Goal: Task Accomplishment & Management: Use online tool/utility

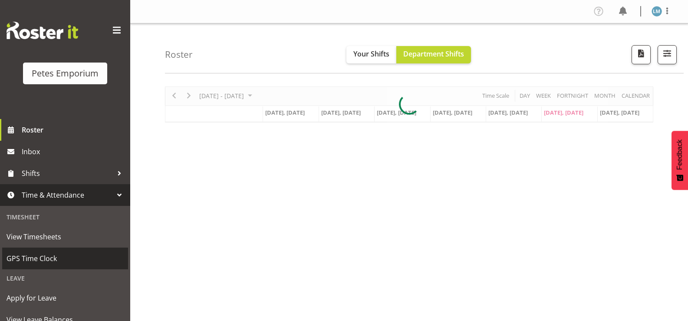
click at [63, 255] on span "GPS Time Clock" at bounding box center [65, 258] width 117 height 13
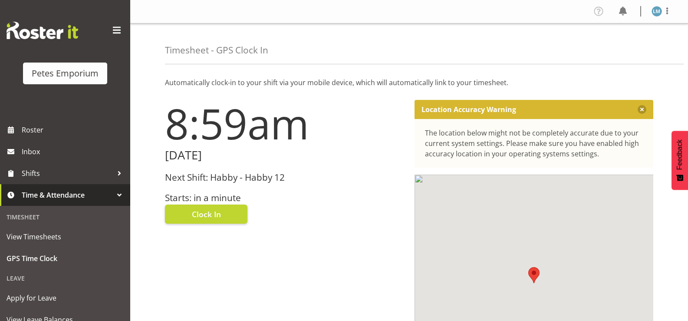
click at [219, 215] on span "Clock In" at bounding box center [206, 213] width 29 height 11
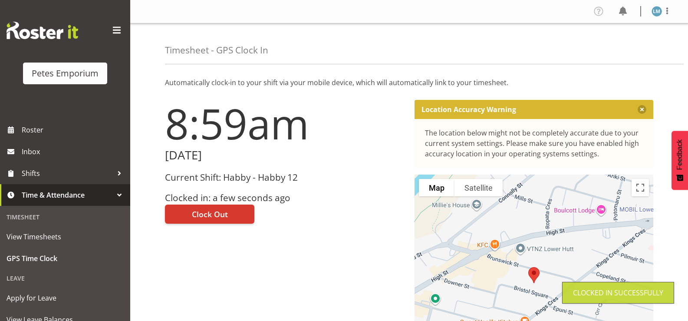
click at [661, 12] on img at bounding box center [657, 11] width 10 height 10
click at [625, 44] on link "Log Out" at bounding box center [630, 46] width 83 height 16
